Goal: Task Accomplishment & Management: Complete application form

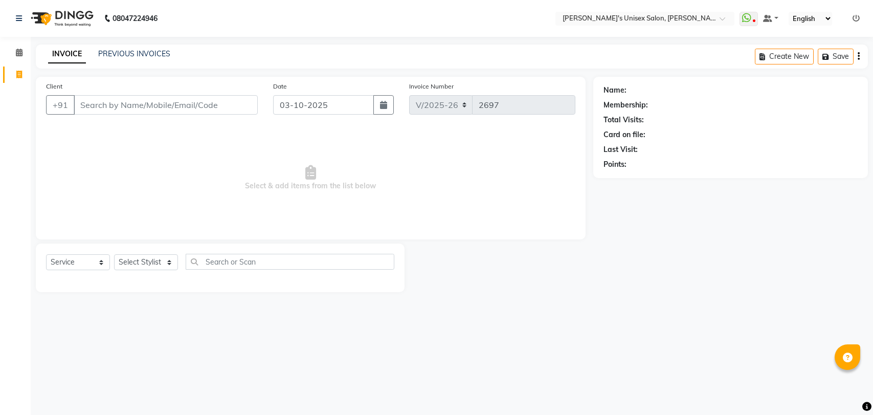
select select "62"
select select "service"
click at [176, 104] on input "Client" at bounding box center [166, 104] width 184 height 19
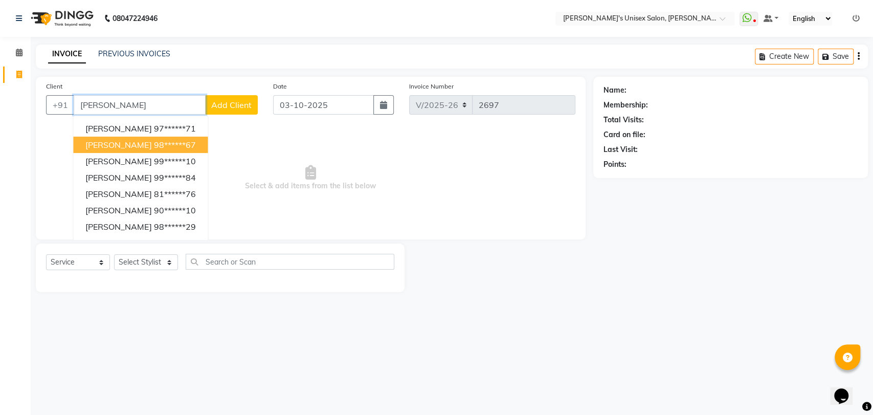
click at [176, 145] on ngb-highlight "98******67" at bounding box center [174, 145] width 42 height 10
type input "98******67"
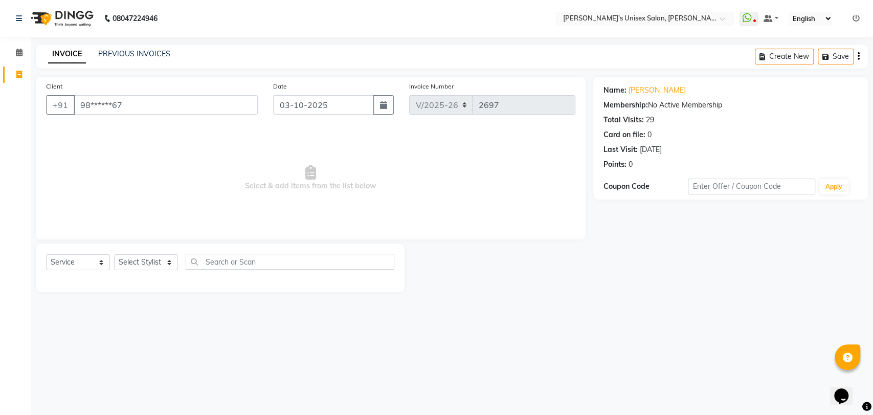
click at [176, 145] on span "Select & add items from the list below" at bounding box center [310, 178] width 529 height 102
click at [793, 58] on button "Create New" at bounding box center [784, 57] width 59 height 16
click at [143, 263] on select "Select Stylist [PERSON_NAME] DEEPA [PERSON_NAME] NEHA Nitin [PERSON_NAME] Recep…" at bounding box center [146, 262] width 64 height 16
select select "2430"
click at [114, 254] on select "Select Stylist [PERSON_NAME] DEEPA [PERSON_NAME] NEHA Nitin [PERSON_NAME] Recep…" at bounding box center [146, 262] width 64 height 16
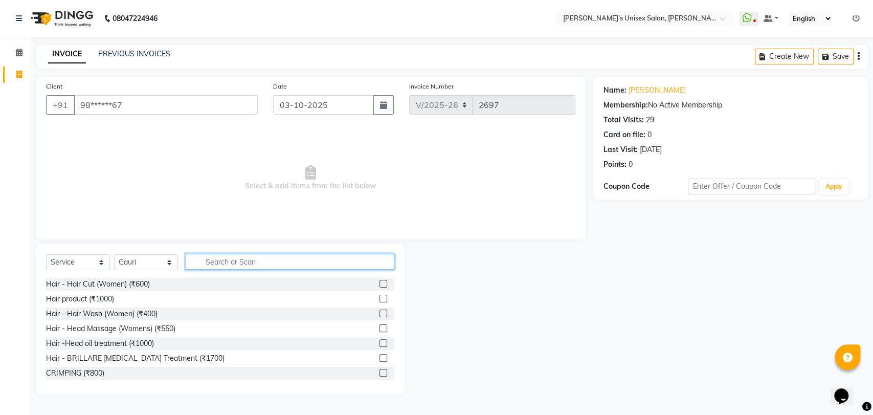
click at [278, 256] on input "text" at bounding box center [290, 262] width 209 height 16
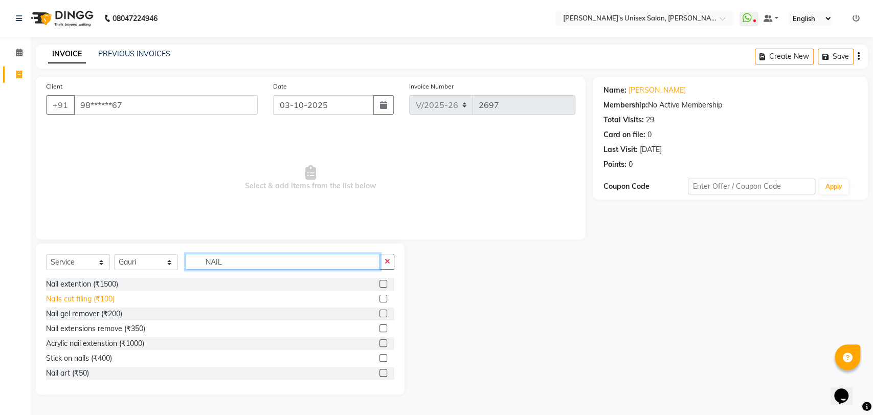
type input "NAIL"
click at [107, 301] on div "Nails cut filing (₹100)" at bounding box center [80, 298] width 69 height 11
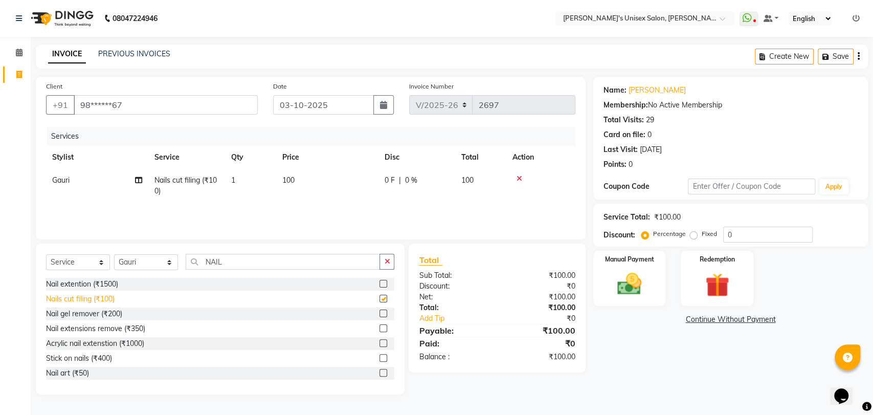
checkbox input "false"
click at [298, 176] on td "100" at bounding box center [327, 186] width 102 height 34
select select "2430"
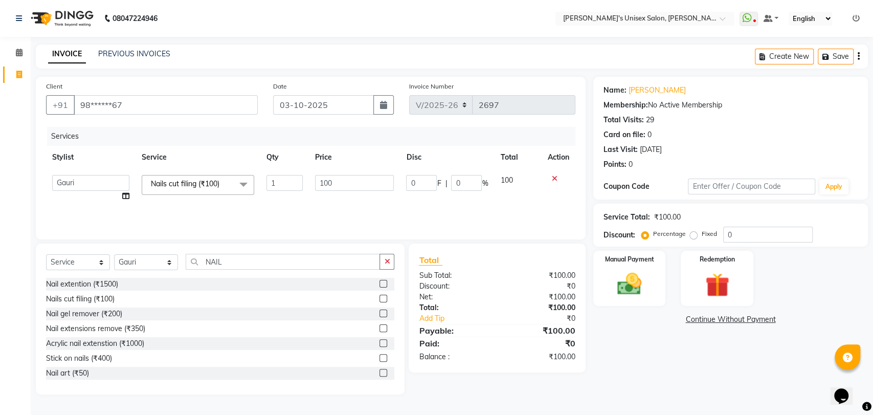
click at [298, 176] on input "1" at bounding box center [284, 183] width 36 height 16
click at [332, 183] on td "100" at bounding box center [327, 186] width 102 height 34
select select "2430"
click at [332, 183] on input "100" at bounding box center [354, 183] width 79 height 16
type input "50"
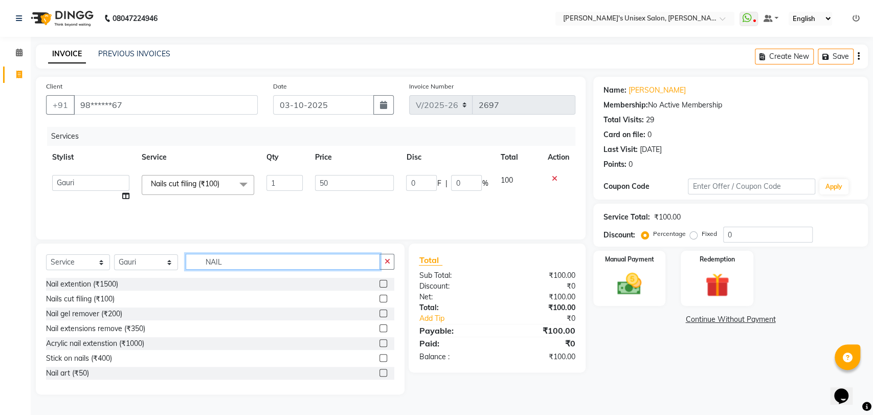
click at [249, 262] on input "NAIL" at bounding box center [283, 262] width 194 height 16
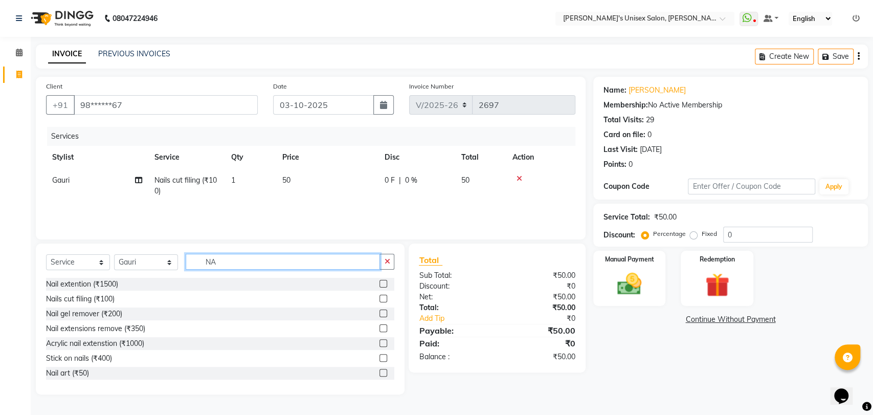
type input "N"
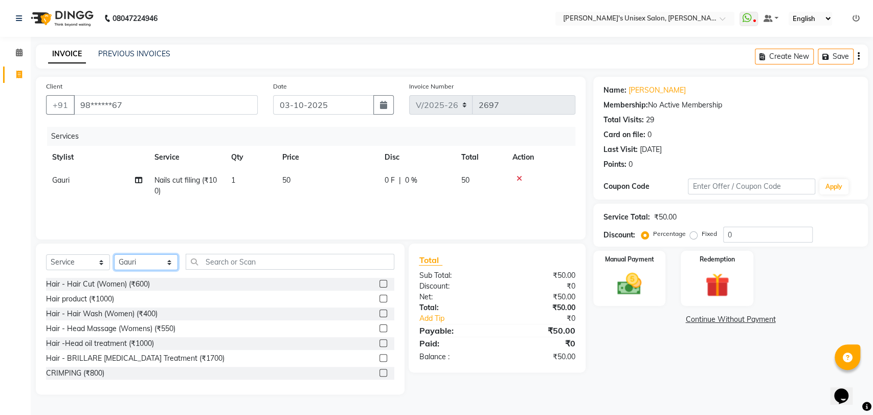
click at [139, 262] on select "Select Stylist [PERSON_NAME] DEEPA [PERSON_NAME] NEHA Nitin [PERSON_NAME] Recep…" at bounding box center [146, 262] width 64 height 16
select select "70290"
click at [114, 254] on select "Select Stylist [PERSON_NAME] DEEPA [PERSON_NAME] NEHA Nitin [PERSON_NAME] Recep…" at bounding box center [146, 262] width 64 height 16
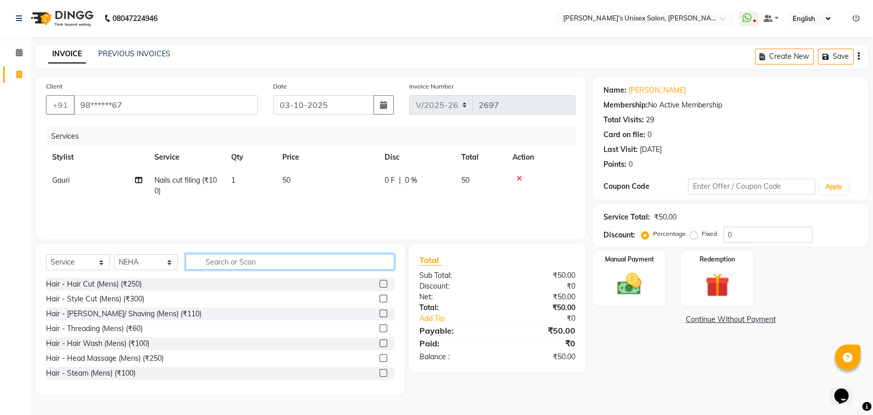
click at [241, 256] on input "text" at bounding box center [290, 262] width 209 height 16
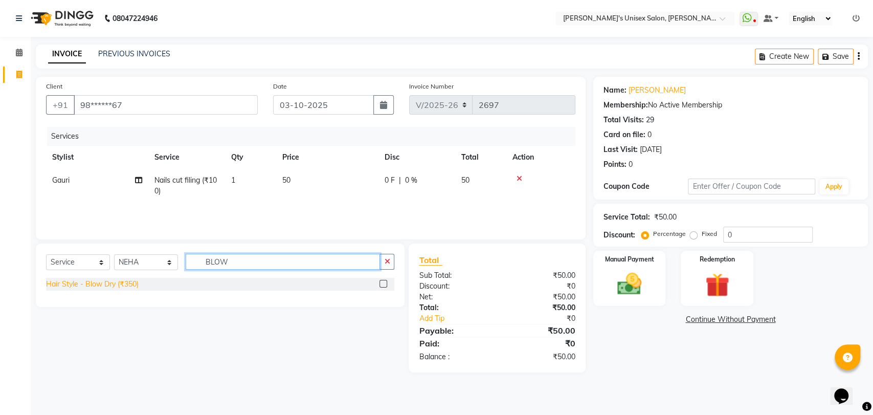
type input "BLOW"
click at [119, 285] on div "Hair Style - Blow Dry (₹350)" at bounding box center [92, 284] width 93 height 11
checkbox input "false"
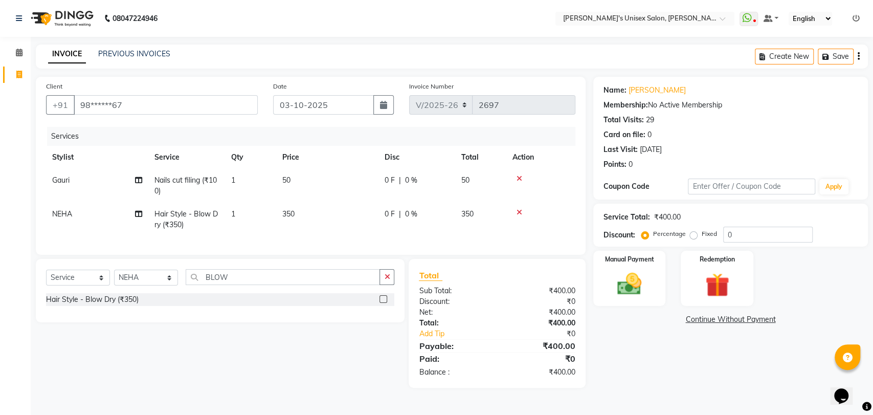
click at [298, 217] on td "350" at bounding box center [327, 219] width 102 height 34
click at [276, 217] on td "1" at bounding box center [250, 219] width 51 height 34
select select "70290"
click at [336, 205] on td "350" at bounding box center [327, 219] width 102 height 34
select select "70290"
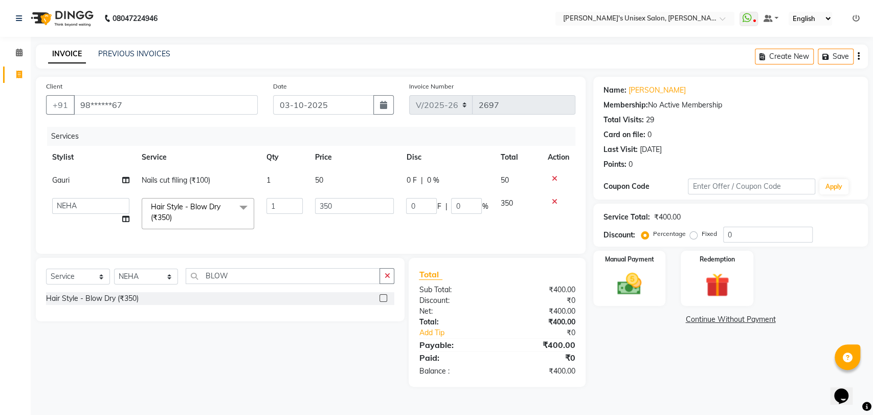
click at [336, 205] on input "350" at bounding box center [354, 206] width 79 height 16
type input "400"
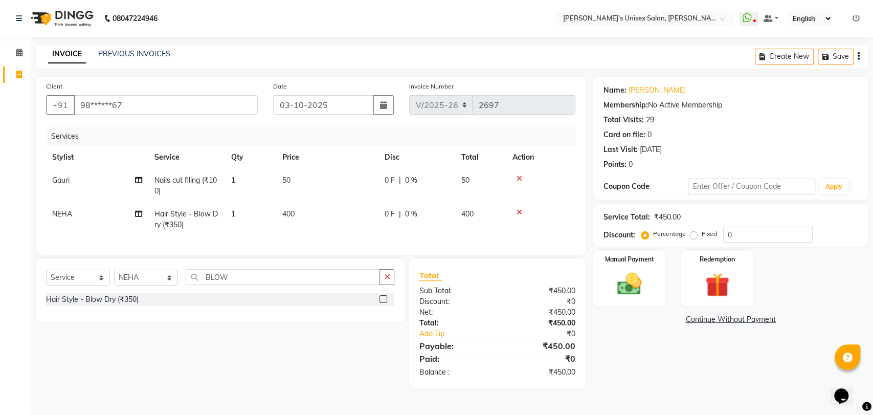
click at [289, 374] on div "Select Service Product Membership Package Voucher Prepaid Gift Card Select Styl…" at bounding box center [216, 323] width 376 height 129
click at [337, 369] on div "Select Service Product Membership Package Voucher Prepaid Gift Card Select Styl…" at bounding box center [216, 323] width 376 height 129
click at [650, 329] on div "Name: [PERSON_NAME] Membership: No Active Membership Total Visits: 29 Card on f…" at bounding box center [734, 232] width 282 height 311
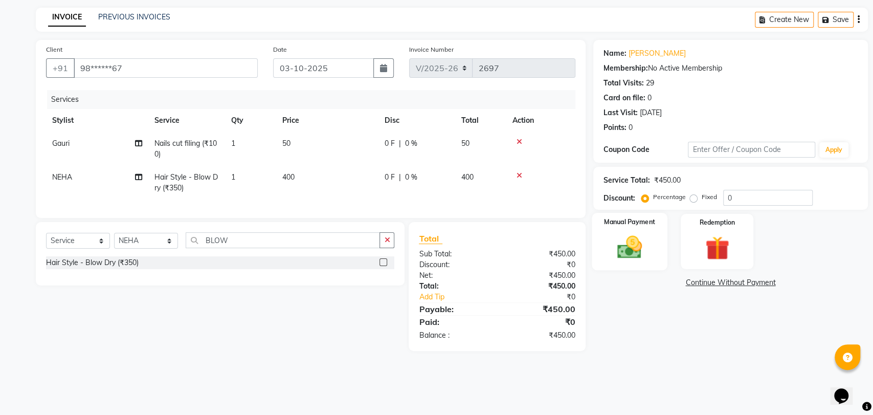
click at [631, 247] on img at bounding box center [629, 247] width 40 height 29
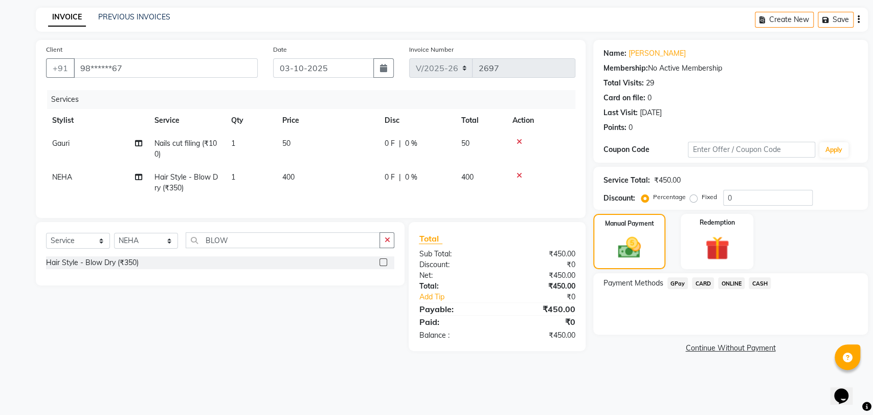
click at [673, 285] on span "GPay" at bounding box center [677, 283] width 21 height 12
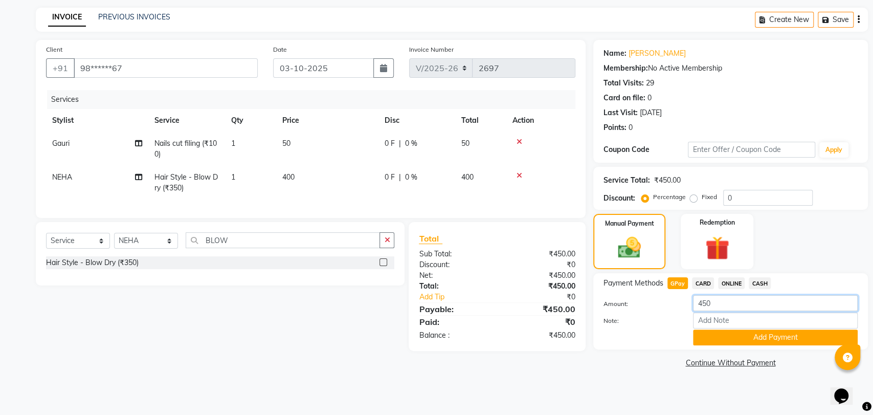
click at [749, 303] on input "450" at bounding box center [775, 303] width 165 height 16
type input "4"
type input "350"
click at [748, 341] on button "Add Payment" at bounding box center [775, 337] width 165 height 16
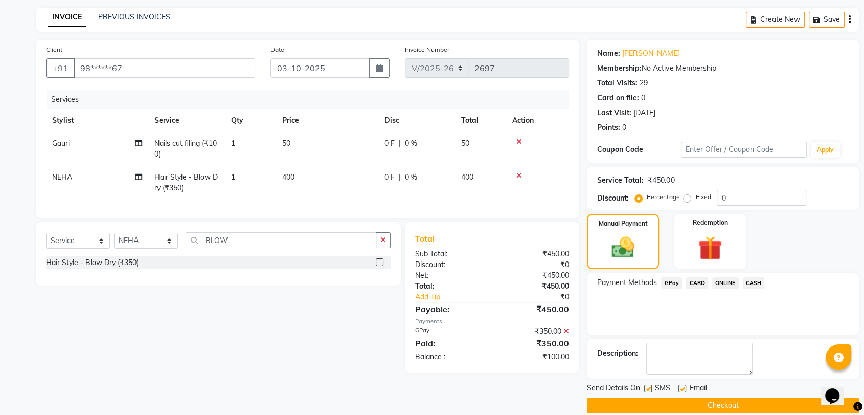
click at [752, 283] on span "CASH" at bounding box center [754, 283] width 22 height 12
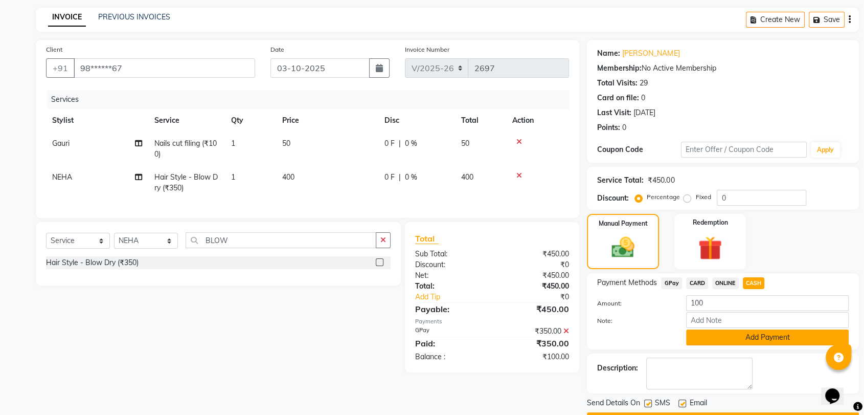
click at [737, 337] on button "Add Payment" at bounding box center [767, 337] width 163 height 16
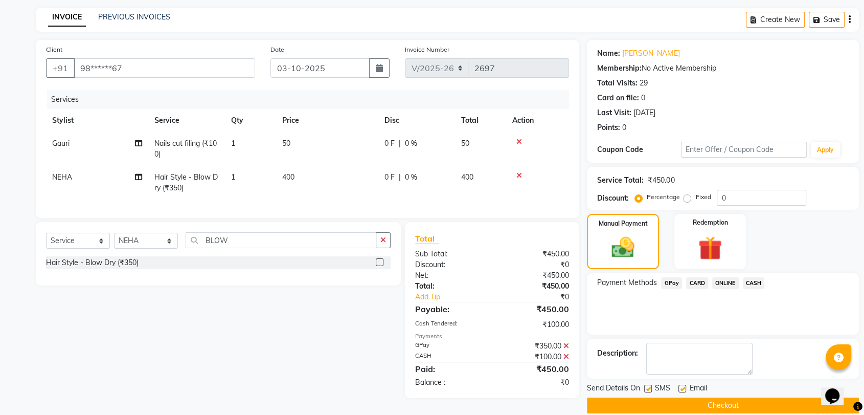
scroll to position [13, 0]
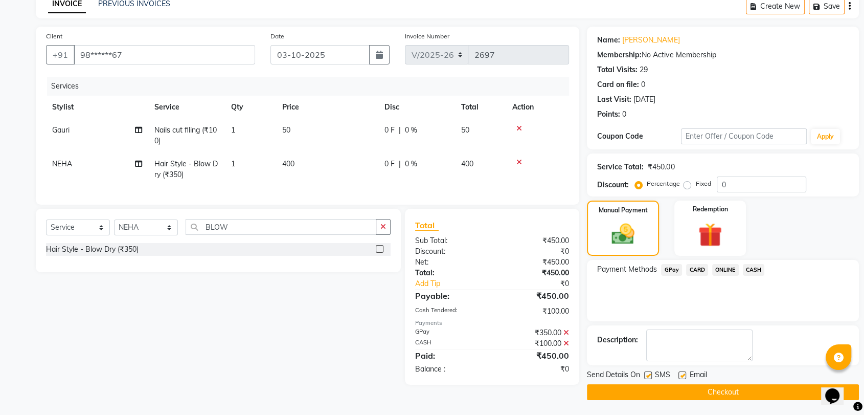
click at [726, 395] on button "Checkout" at bounding box center [723, 392] width 272 height 16
click at [731, 395] on button "Checkout" at bounding box center [723, 392] width 272 height 16
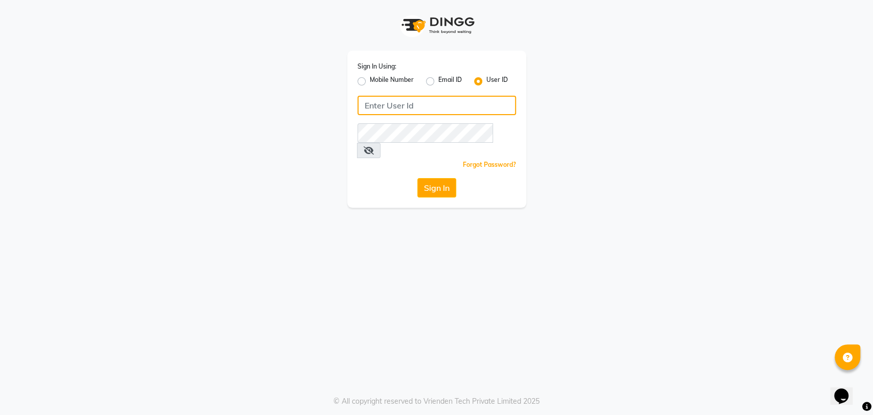
type input "5533992244"
click at [440, 178] on button "Sign In" at bounding box center [436, 187] width 39 height 19
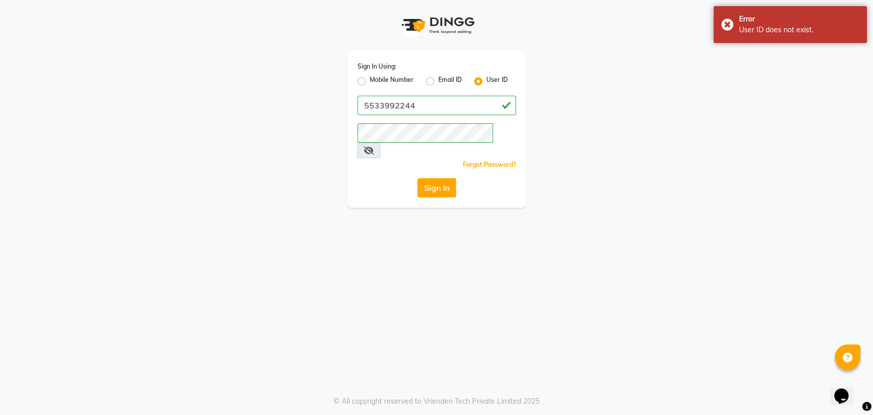
click at [617, 155] on div "Sign In Using: Mobile Number Email ID User ID 5533992244 Remember me Forgot Pas…" at bounding box center [436, 104] width 583 height 208
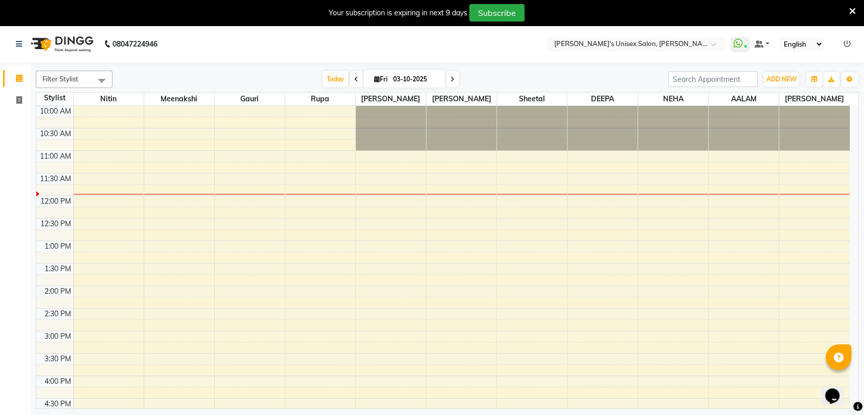
click at [848, 45] on icon at bounding box center [846, 43] width 7 height 7
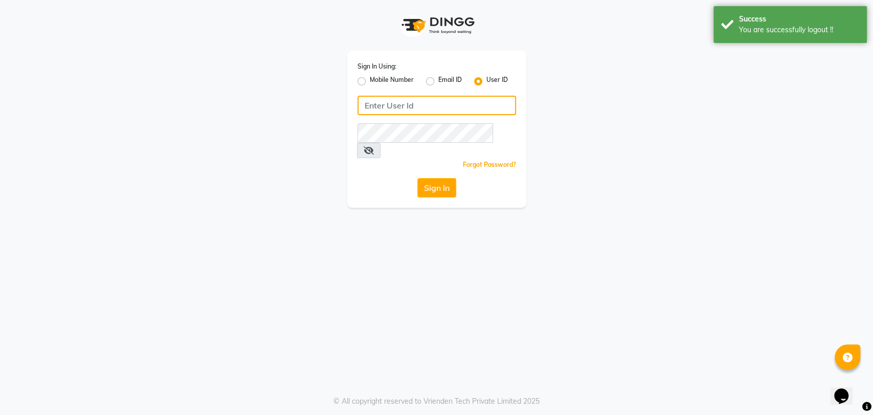
type input "5533992244"
click at [370, 79] on label "Mobile Number" at bounding box center [392, 81] width 44 height 12
click at [370, 79] on input "Mobile Number" at bounding box center [373, 78] width 7 height 7
radio input "true"
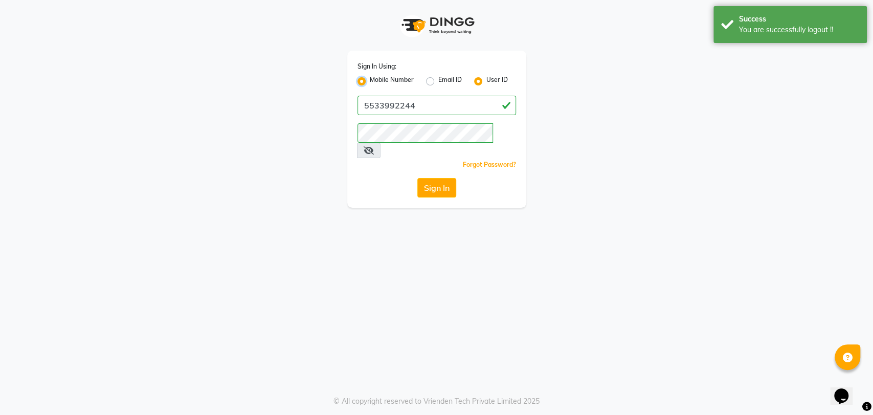
radio input "false"
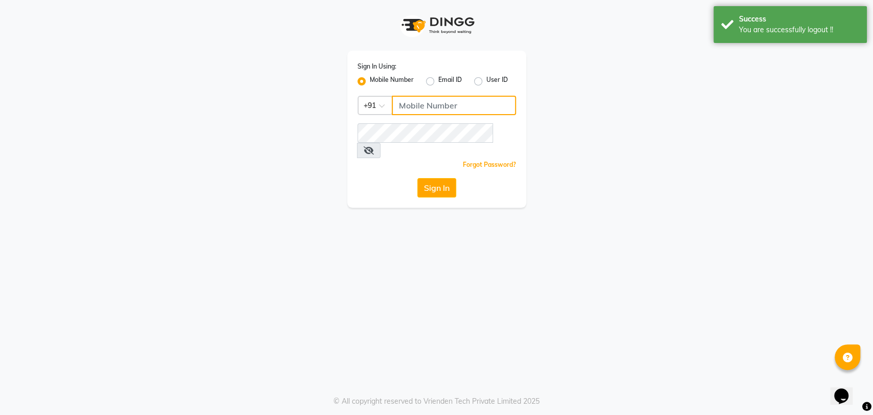
click at [417, 103] on input "Username" at bounding box center [454, 105] width 124 height 19
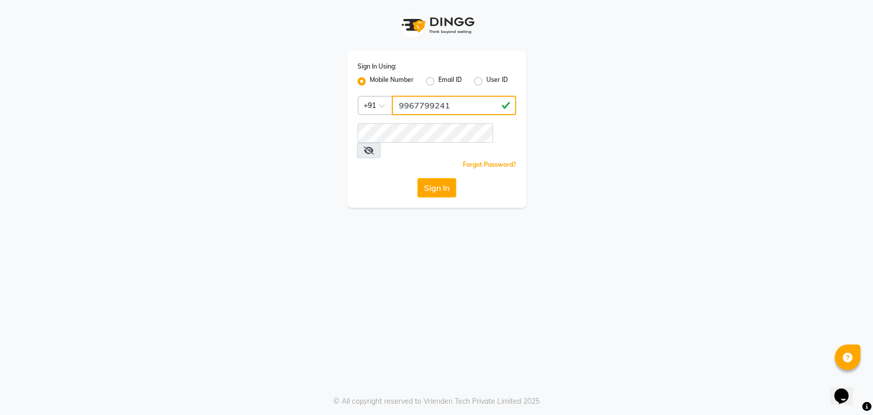
type input "9967799241"
click at [556, 208] on div "Sign In Using: Mobile Number Email ID User ID Country Code × +91 9967799241 Rem…" at bounding box center [436, 207] width 873 height 415
click at [446, 178] on button "Sign In" at bounding box center [436, 187] width 39 height 19
